Goal: Transaction & Acquisition: Purchase product/service

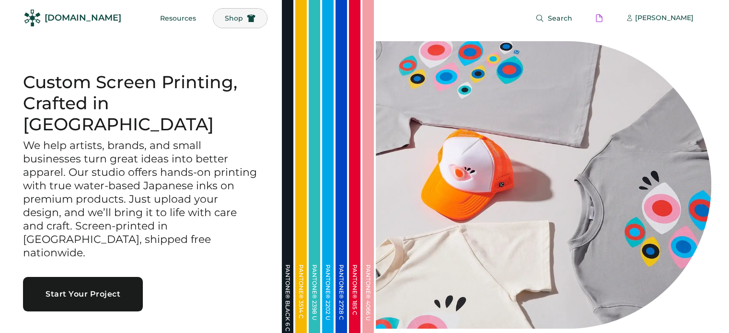
click at [225, 16] on span "Shop" at bounding box center [234, 18] width 18 height 7
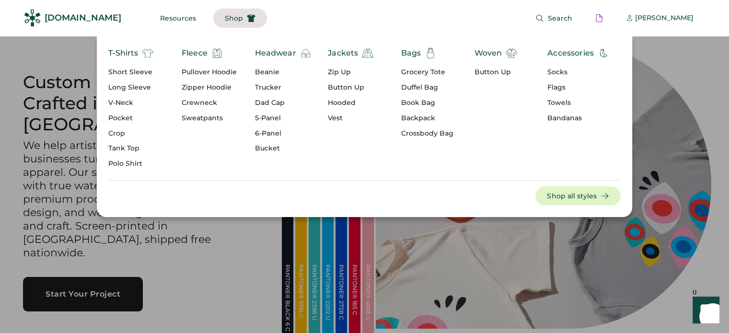
click at [126, 72] on div "Short Sleeve" at bounding box center [130, 73] width 45 height 10
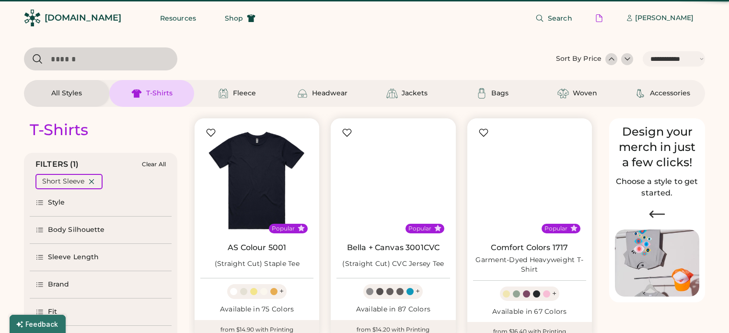
select select "*****"
select select "*"
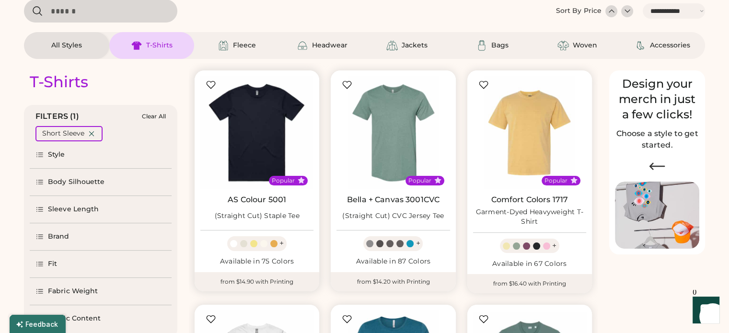
select select "*****"
select select "*"
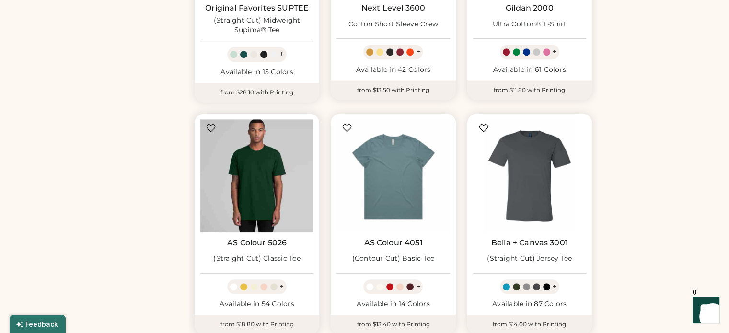
scroll to position [717, 0]
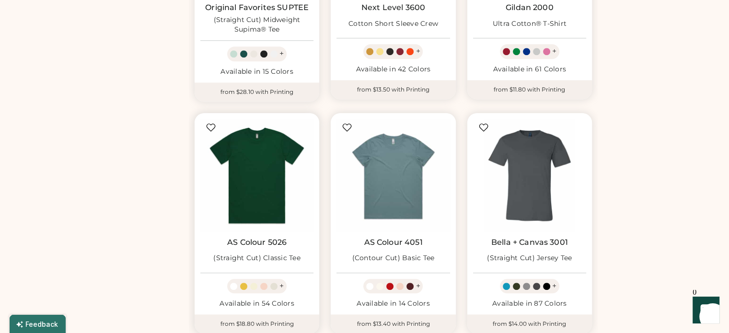
click at [258, 283] on div at bounding box center [255, 286] width 10 height 7
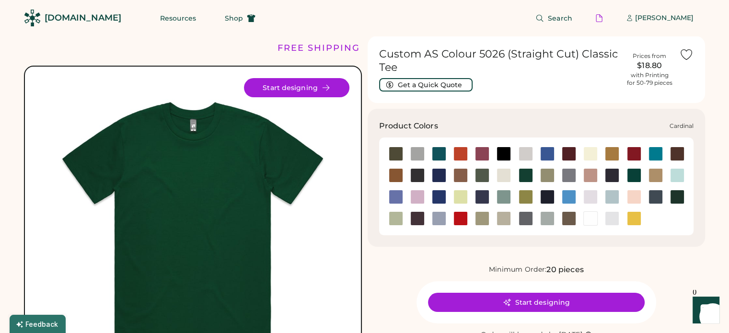
click at [633, 151] on div at bounding box center [634, 154] width 14 height 14
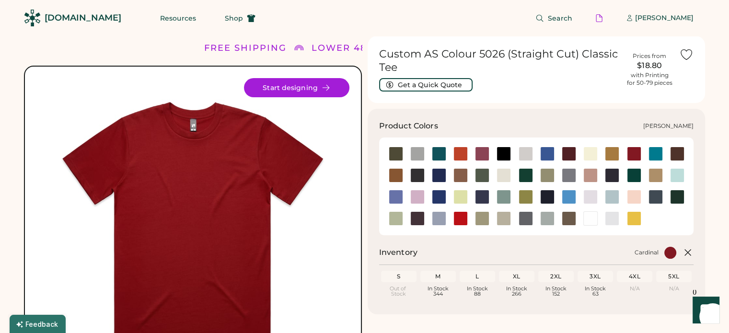
click at [479, 151] on div at bounding box center [482, 154] width 14 height 14
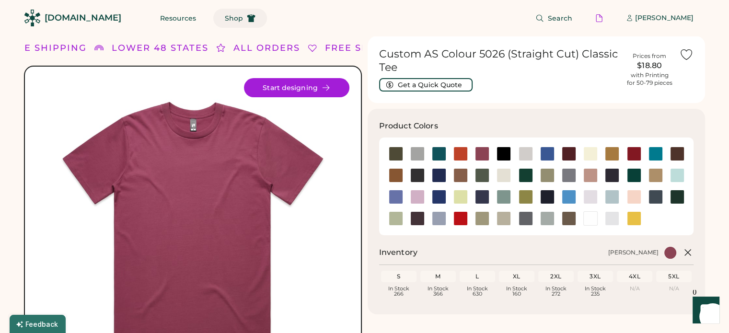
click at [225, 15] on span "Shop" at bounding box center [234, 18] width 18 height 7
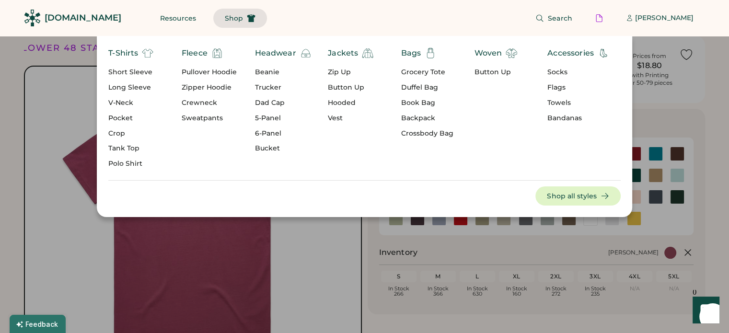
click at [131, 70] on div "Short Sleeve" at bounding box center [130, 73] width 45 height 10
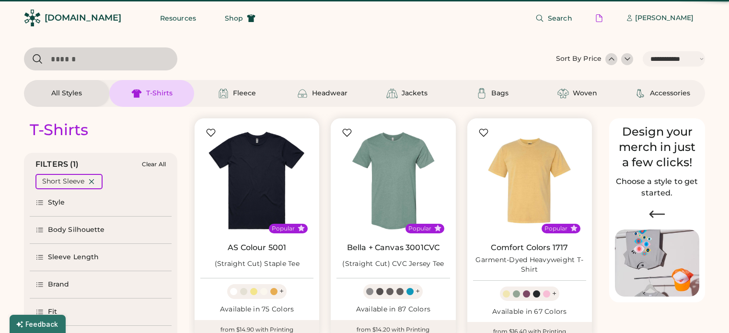
select select "*****"
select select "*"
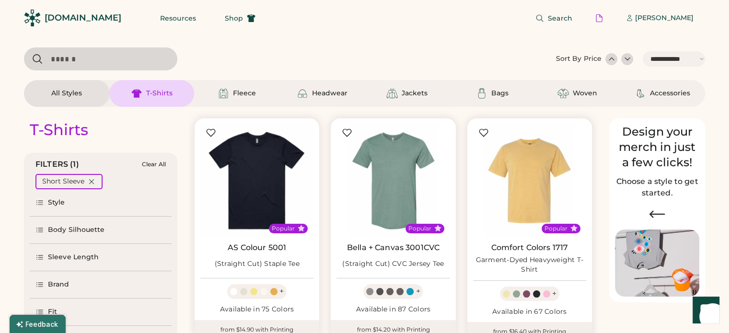
scroll to position [172, 0]
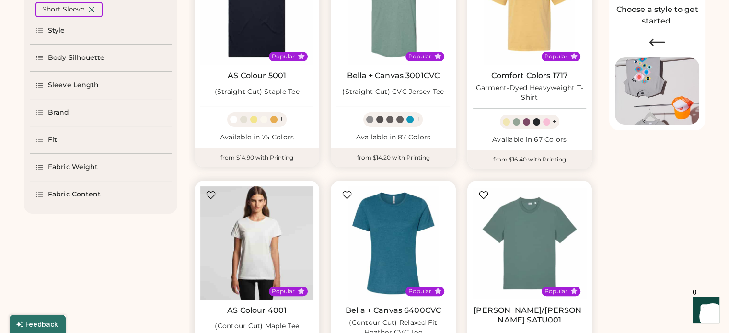
select select "*****"
select select "*"
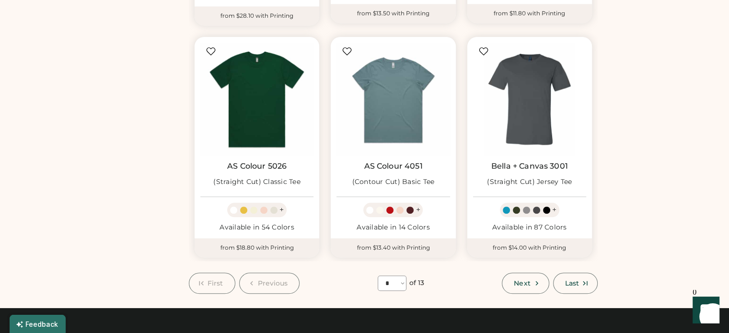
scroll to position [754, 0]
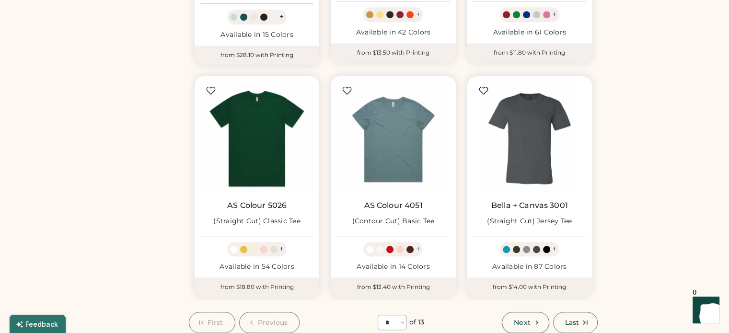
click at [516, 319] on span "Next" at bounding box center [522, 322] width 16 height 7
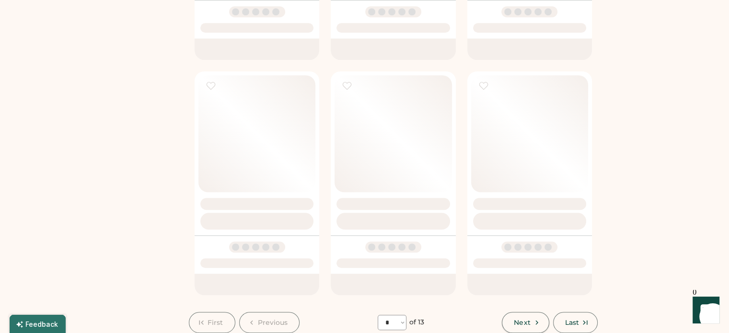
select select "*"
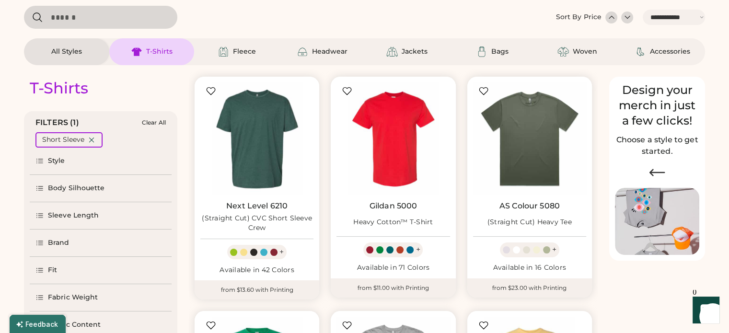
click at [520, 173] on img at bounding box center [529, 138] width 113 height 113
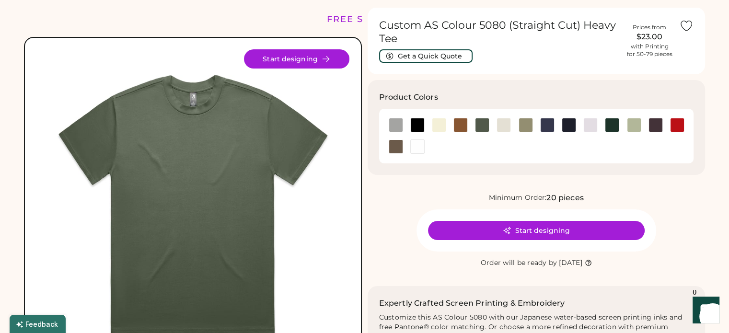
scroll to position [30, 0]
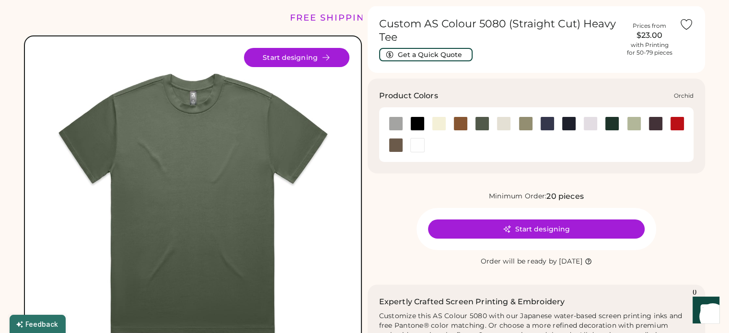
click at [592, 126] on div at bounding box center [591, 124] width 14 height 14
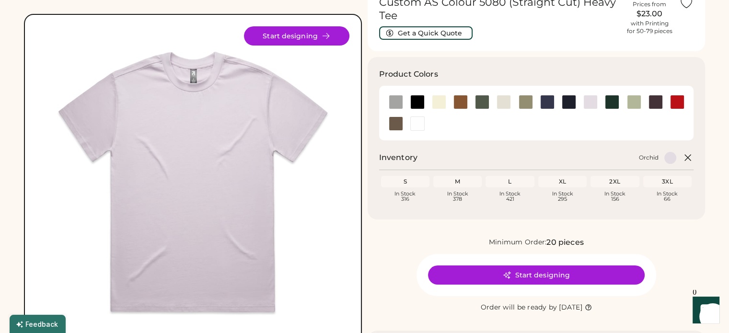
scroll to position [51, 0]
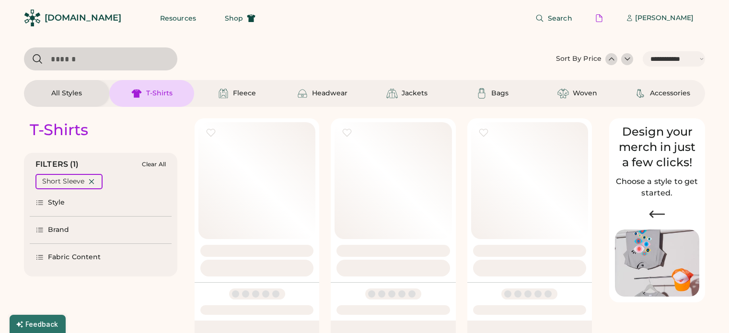
select select "*****"
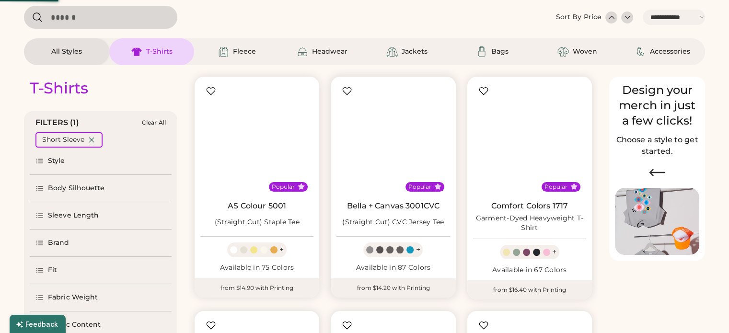
select select "*"
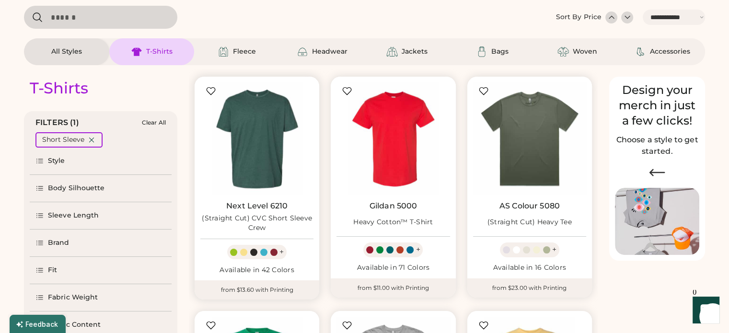
click at [264, 171] on img at bounding box center [256, 138] width 113 height 113
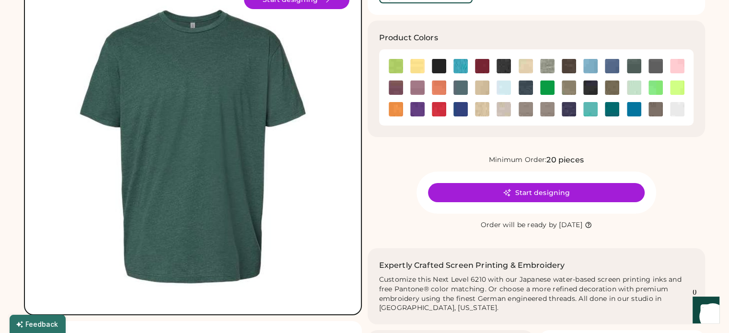
scroll to position [89, 0]
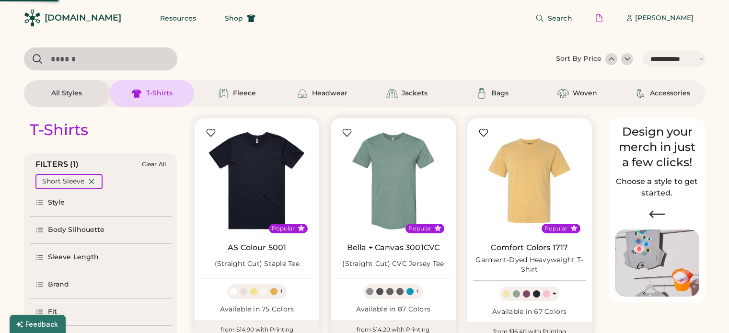
select select "*****"
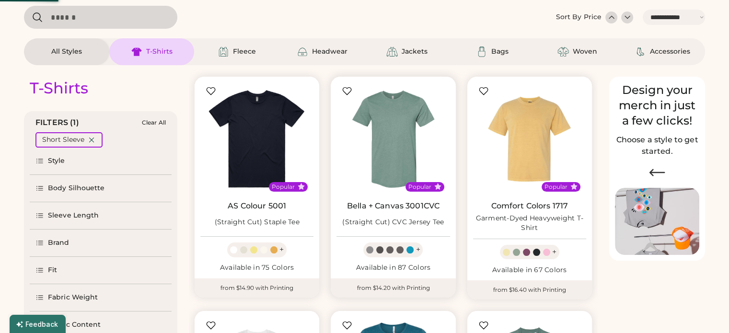
select select "*"
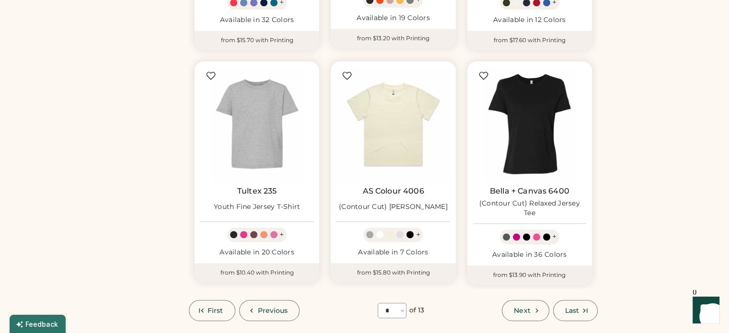
scroll to position [760, 0]
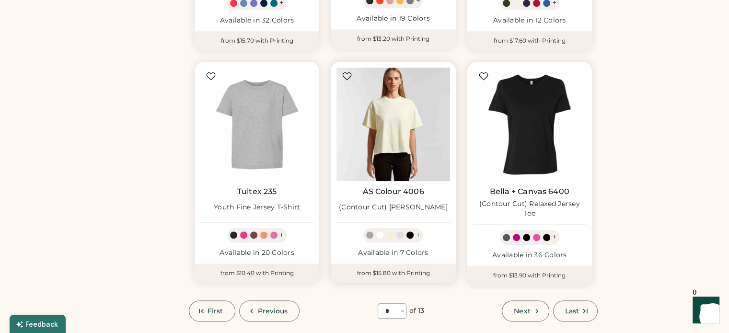
click at [389, 158] on img at bounding box center [393, 124] width 113 height 113
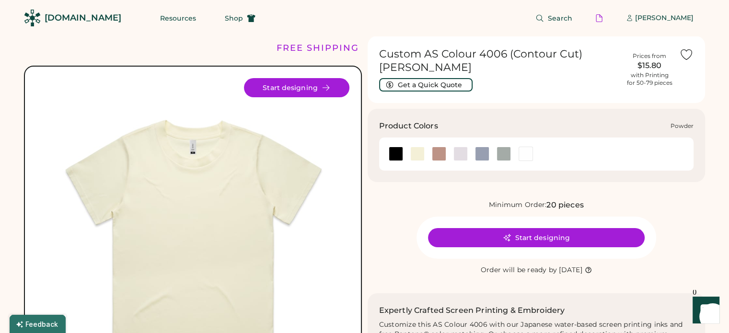
click at [481, 156] on div at bounding box center [482, 154] width 14 height 14
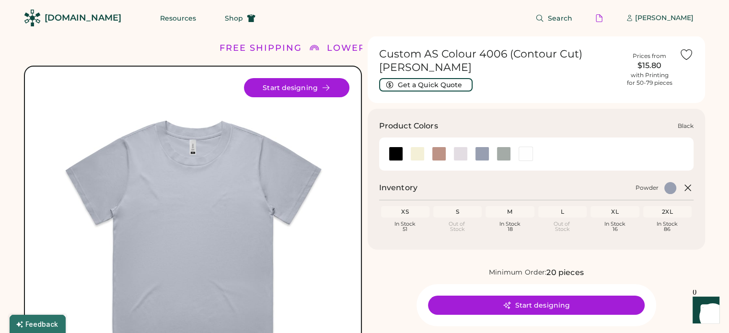
click at [393, 158] on div at bounding box center [396, 154] width 14 height 14
